Goal: Register for event/course

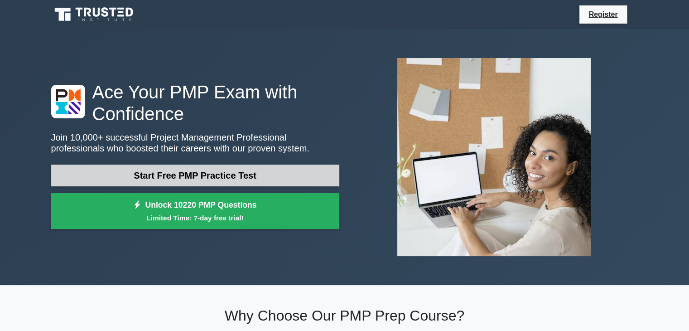
click at [249, 169] on link "Start Free PMP Practice Test" at bounding box center [195, 176] width 288 height 22
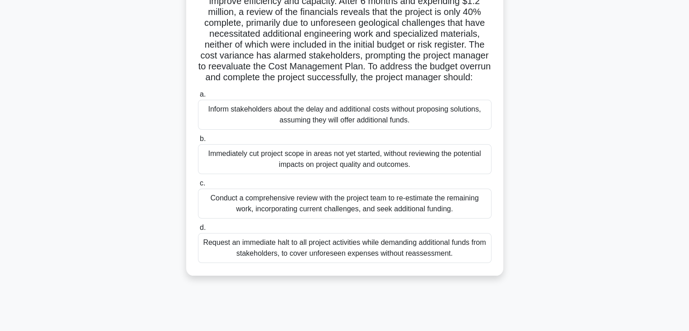
scroll to position [126, 0]
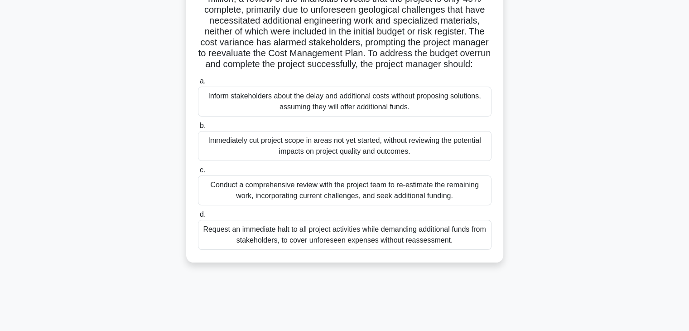
click at [405, 198] on div "Conduct a comprehensive review with the project team to re-estimate the remaini…" at bounding box center [345, 190] width 294 height 30
click at [198, 173] on input "c. Conduct a comprehensive review with the project team to re-estimate the rema…" at bounding box center [198, 170] width 0 height 6
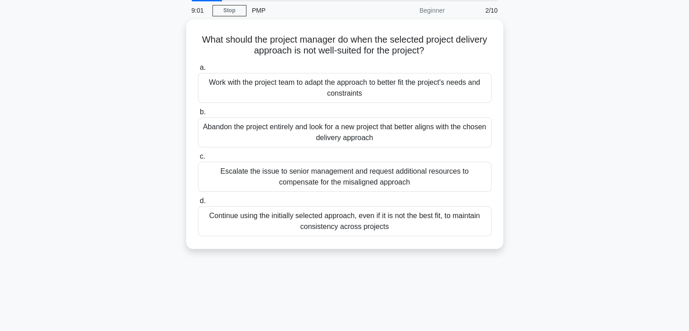
scroll to position [0, 0]
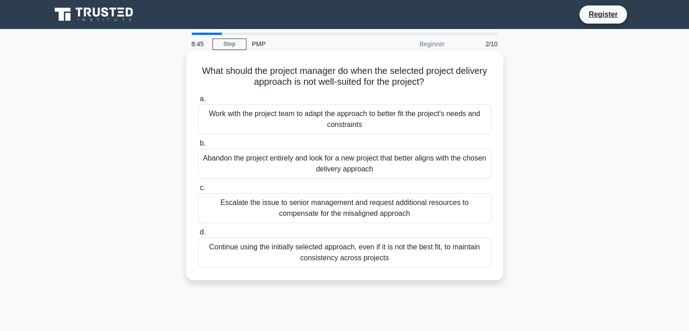
click at [328, 125] on div "Work with the project team to adapt the approach to better fit the project's ne…" at bounding box center [345, 119] width 294 height 30
click at [198, 102] on input "a. Work with the project team to adapt the approach to better fit the project's…" at bounding box center [198, 99] width 0 height 6
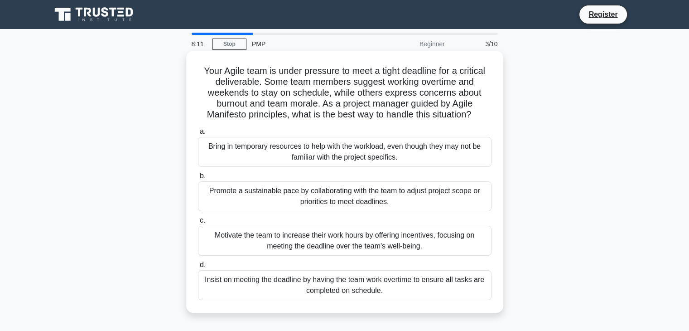
click at [300, 197] on div "Promote a sustainable pace by collaborating with the team to adjust project sco…" at bounding box center [345, 196] width 294 height 30
click at [198, 179] on input "b. Promote a sustainable pace by collaborating with the team to adjust project …" at bounding box center [198, 176] width 0 height 6
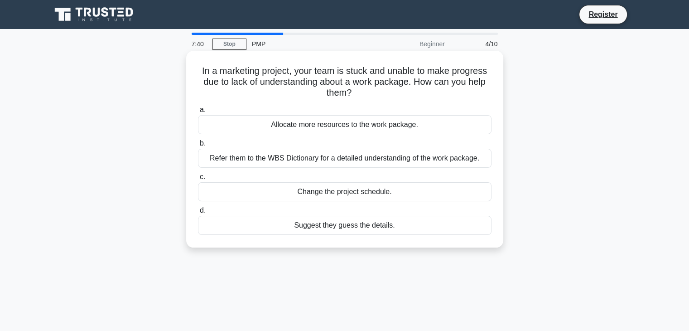
click at [223, 165] on div "Refer them to the WBS Dictionary for a detailed understanding of the work packa…" at bounding box center [345, 158] width 294 height 19
click at [198, 146] on input "b. Refer them to the WBS Dictionary for a detailed understanding of the work pa…" at bounding box center [198, 143] width 0 height 6
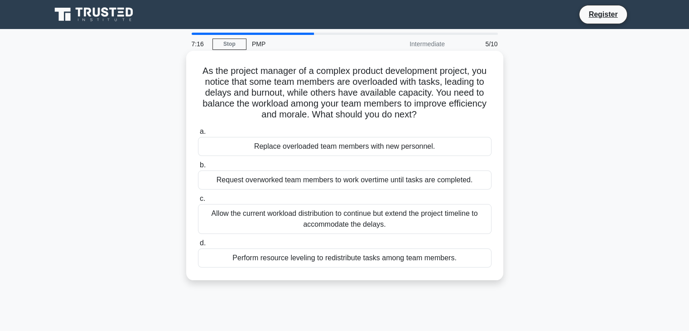
click at [372, 256] on div "Perform resource leveling to redistribute tasks among team members." at bounding box center [345, 257] width 294 height 19
click at [198, 246] on input "d. Perform resource leveling to redistribute tasks among team members." at bounding box center [198, 243] width 0 height 6
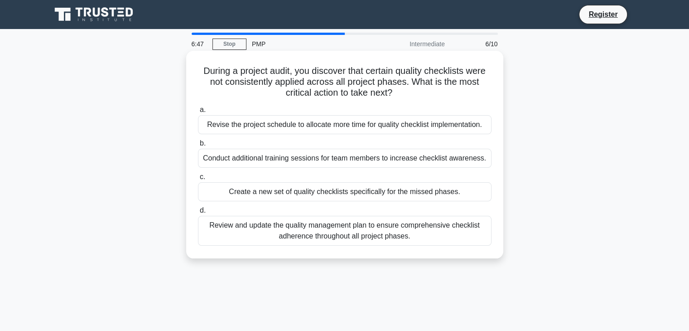
click at [388, 236] on div "Review and update the quality management plan to ensure comprehensive checklist…" at bounding box center [345, 231] width 294 height 30
click at [198, 213] on input "d. Review and update the quality management plan to ensure comprehensive checkl…" at bounding box center [198, 211] width 0 height 6
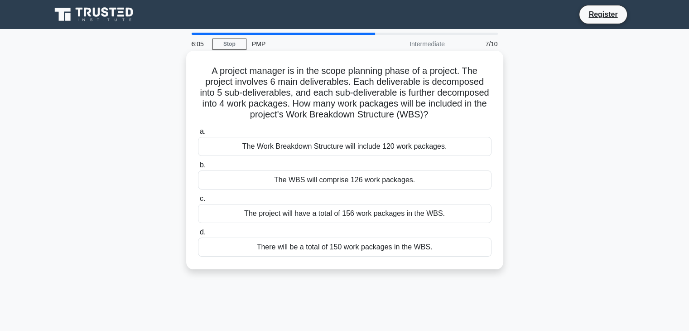
click at [337, 147] on div "The Work Breakdown Structure will include 120 work packages." at bounding box center [345, 146] width 294 height 19
click at [198, 135] on input "a. The Work Breakdown Structure will include 120 work packages." at bounding box center [198, 132] width 0 height 6
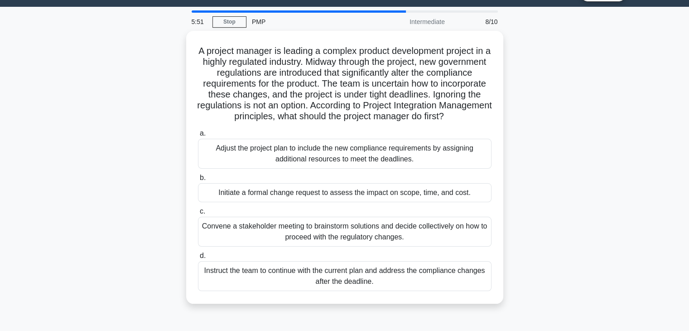
scroll to position [18, 0]
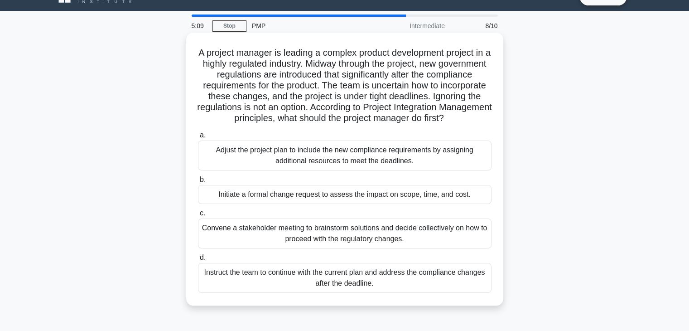
click at [314, 204] on div "Initiate a formal change request to assess the impact on scope, time, and cost." at bounding box center [345, 194] width 294 height 19
click at [198, 183] on input "b. Initiate a formal change request to assess the impact on scope, time, and co…" at bounding box center [198, 180] width 0 height 6
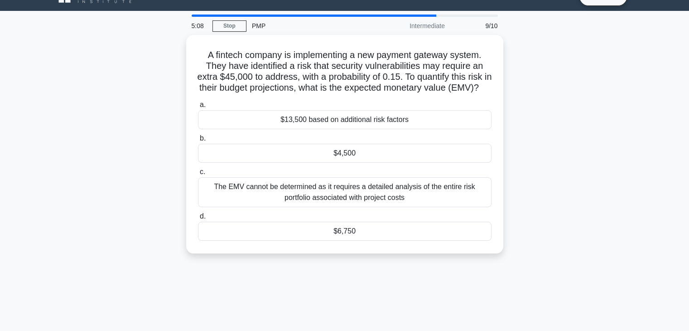
scroll to position [0, 0]
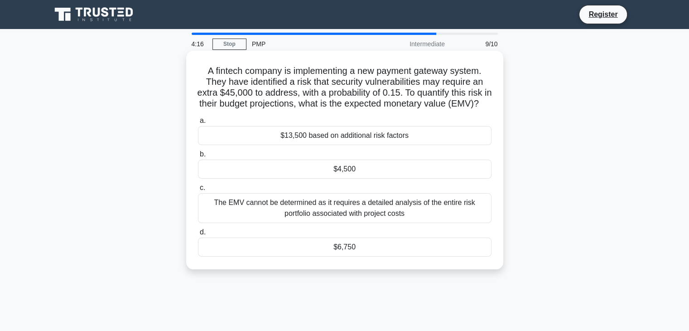
click at [358, 257] on div "$6,750" at bounding box center [345, 246] width 294 height 19
click at [198, 235] on input "d. $6,750" at bounding box center [198, 232] width 0 height 6
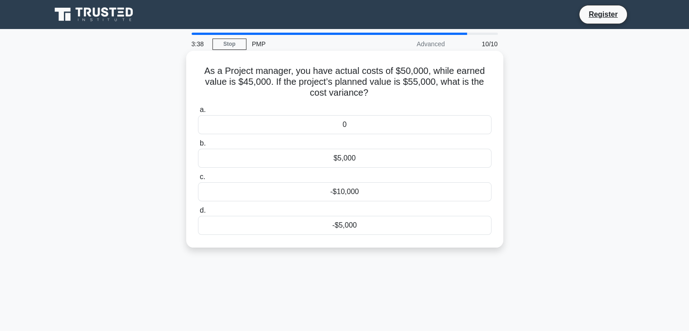
click at [352, 225] on div "-$5,000" at bounding box center [345, 225] width 294 height 19
click at [198, 213] on input "d. -$5,000" at bounding box center [198, 211] width 0 height 6
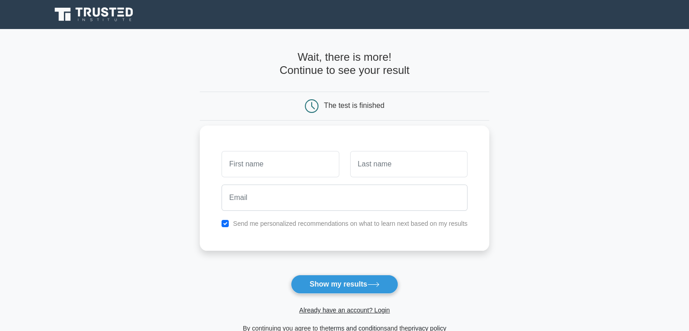
click at [256, 169] on input "text" at bounding box center [280, 164] width 117 height 26
type input "[PERSON_NAME]"
type input "{"
type input "Pawar"
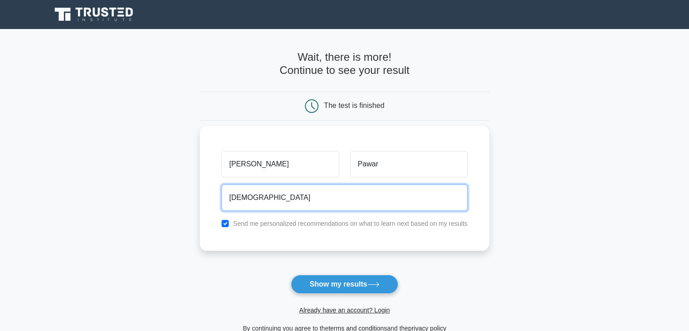
type input "[EMAIL_ADDRESS][DOMAIN_NAME]"
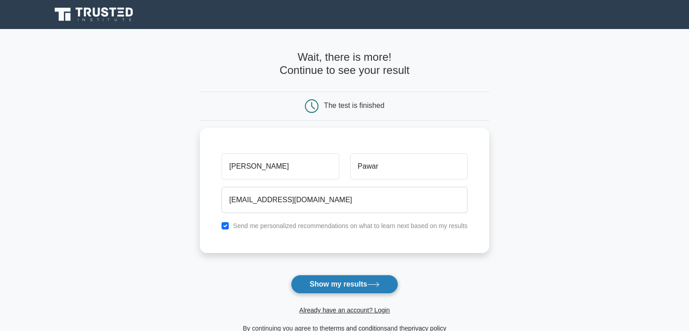
click at [349, 287] on button "Show my results" at bounding box center [344, 284] width 107 height 19
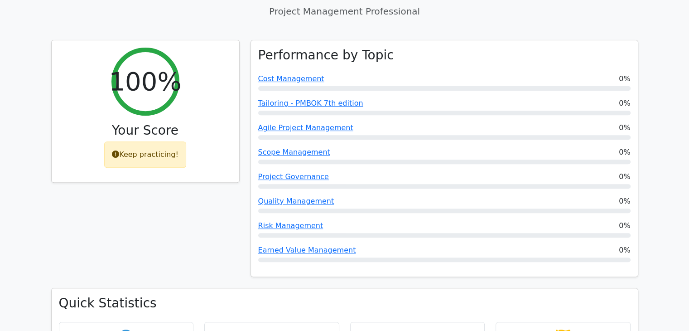
scroll to position [334, 0]
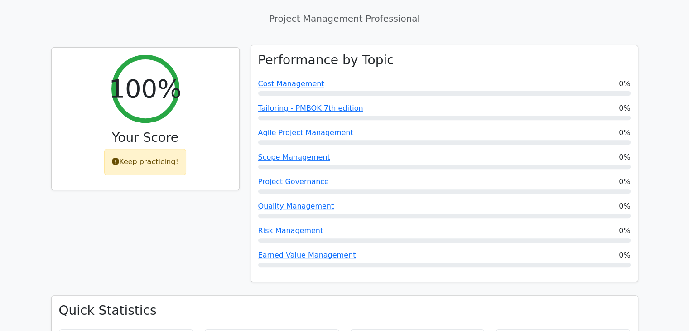
click at [378, 225] on div "Risk Management 0%" at bounding box center [444, 230] width 373 height 11
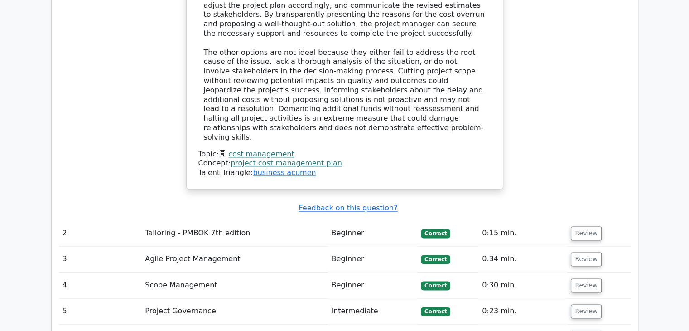
scroll to position [1346, 0]
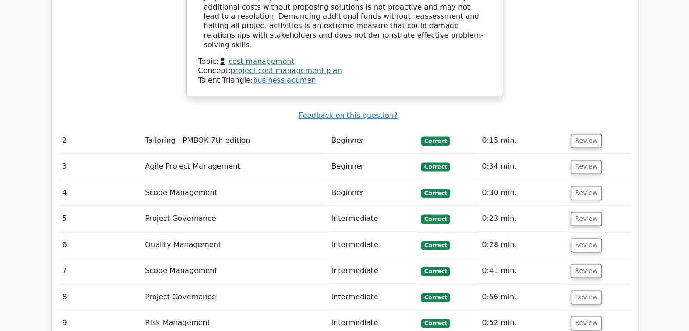
click at [304, 206] on td "Project Governance" at bounding box center [234, 219] width 186 height 26
click at [588, 264] on button "Review" at bounding box center [586, 271] width 31 height 14
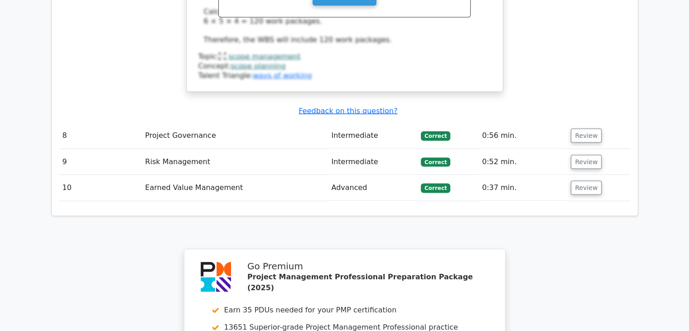
scroll to position [1948, 0]
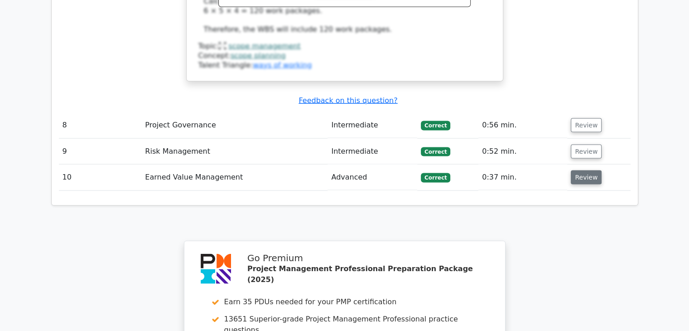
click at [585, 170] on button "Review" at bounding box center [586, 177] width 31 height 14
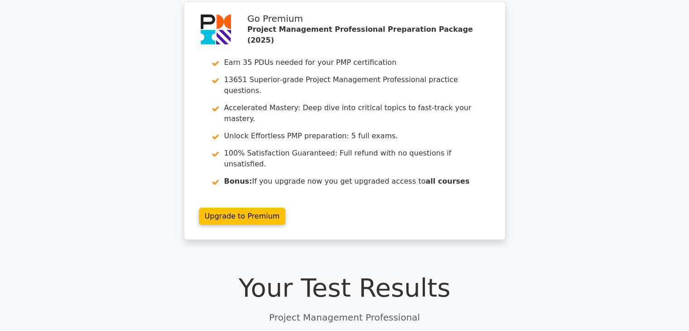
scroll to position [0, 0]
